Goal: Find specific page/section: Find specific page/section

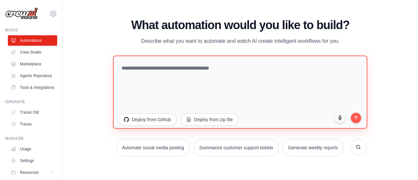
click at [190, 82] on textarea at bounding box center [240, 91] width 255 height 73
click at [232, 82] on textarea at bounding box center [240, 91] width 255 height 73
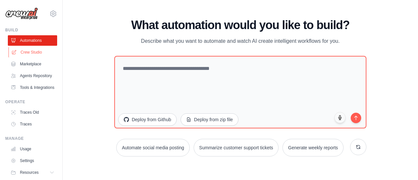
click at [24, 51] on link "Crew Studio" at bounding box center [32, 52] width 49 height 10
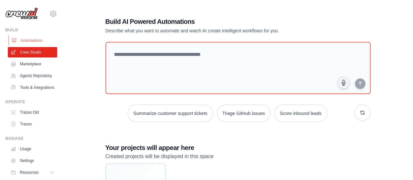
click at [23, 41] on link "Automations" at bounding box center [32, 40] width 49 height 10
